Goal: Obtain resource: Download file/media

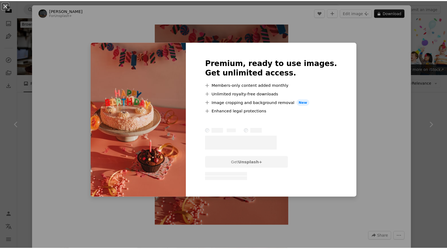
scroll to position [437, 0]
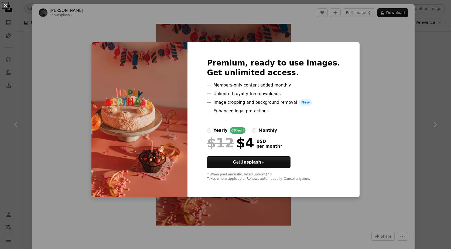
click at [370, 88] on div "An X shape Premium, ready to use images. Get unlimited access. A plus sign Memb…" at bounding box center [225, 124] width 451 height 249
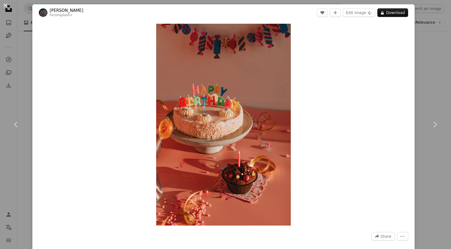
click at [5, 6] on button "An X shape" at bounding box center [5, 5] width 6 height 6
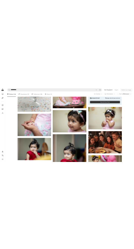
scroll to position [2, 0]
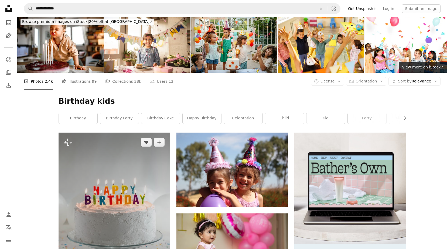
click at [128, 174] on img at bounding box center [113, 216] width 111 height 167
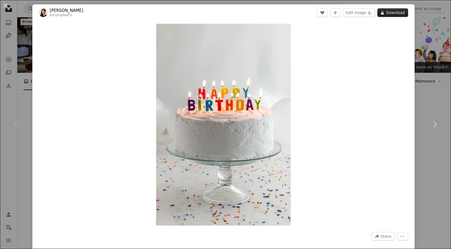
click at [382, 12] on button "A lock Download" at bounding box center [392, 12] width 31 height 9
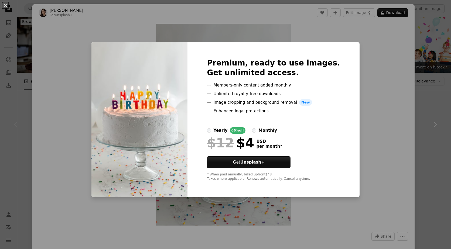
click at [73, 41] on div "An X shape Premium, ready to use images. Get unlimited access. A plus sign Memb…" at bounding box center [225, 124] width 451 height 249
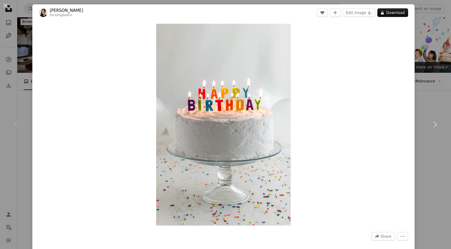
click at [25, 126] on div "Chevron left" at bounding box center [16, 125] width 32 height 52
click at [20, 110] on div "Chevron left" at bounding box center [16, 125] width 32 height 52
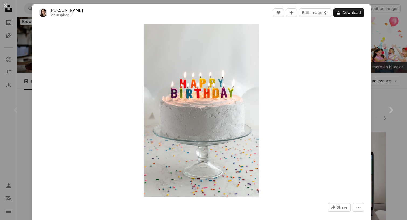
click at [382, 17] on div "An X shape Chevron left Chevron right [PERSON_NAME] For Unsplash+ A heart A plu…" at bounding box center [203, 110] width 407 height 220
